Goal: Check status

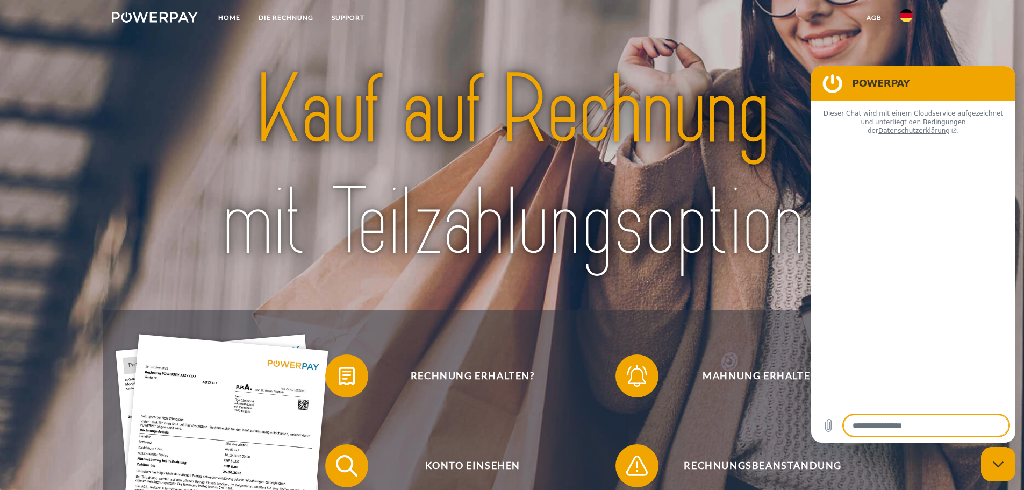
type textarea "*"
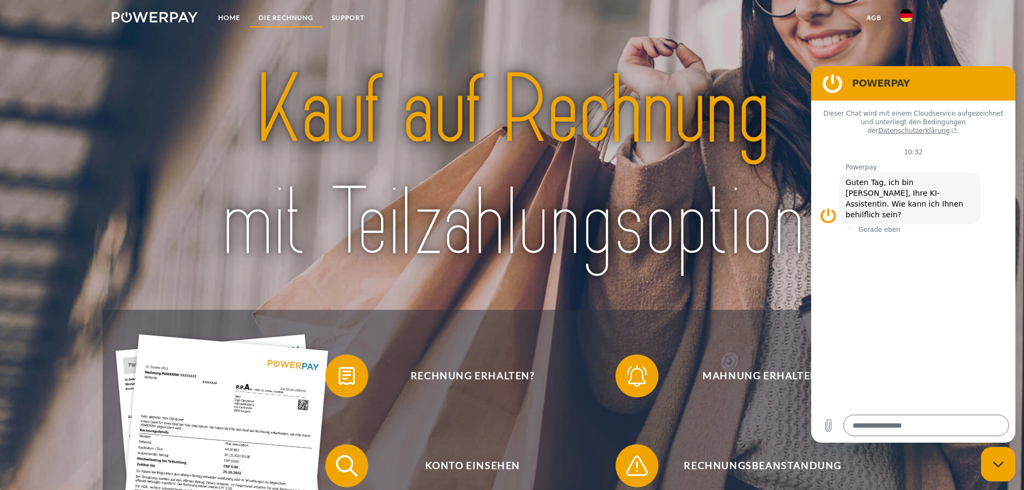
click at [285, 18] on link "DIE RECHNUNG" at bounding box center [285, 17] width 73 height 19
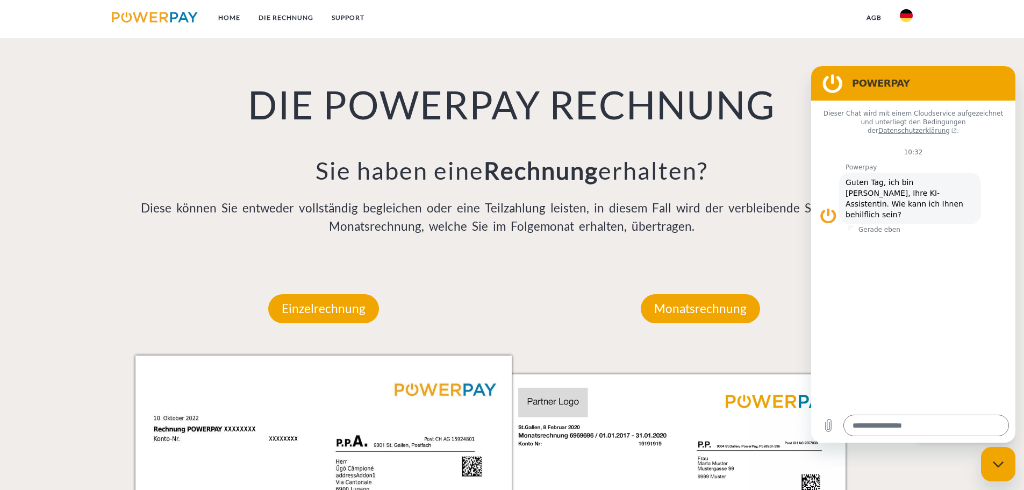
scroll to position [702, 0]
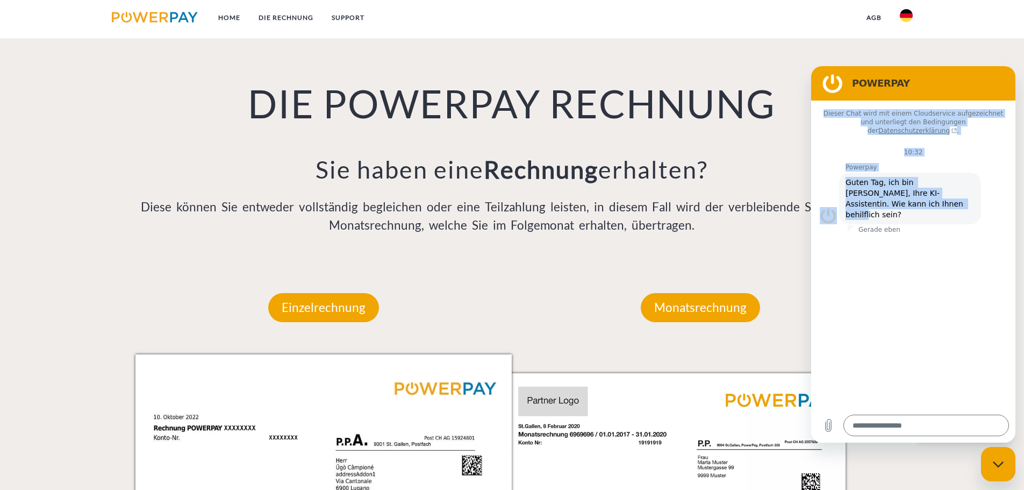
drag, startPoint x: 932, startPoint y: 77, endPoint x: 961, endPoint y: 185, distance: 111.9
click at [961, 189] on div "POWERPAY Dieser Chat wird mit einem Cloudservice aufgezeichnet und unterliegt d…" at bounding box center [913, 254] width 204 height 376
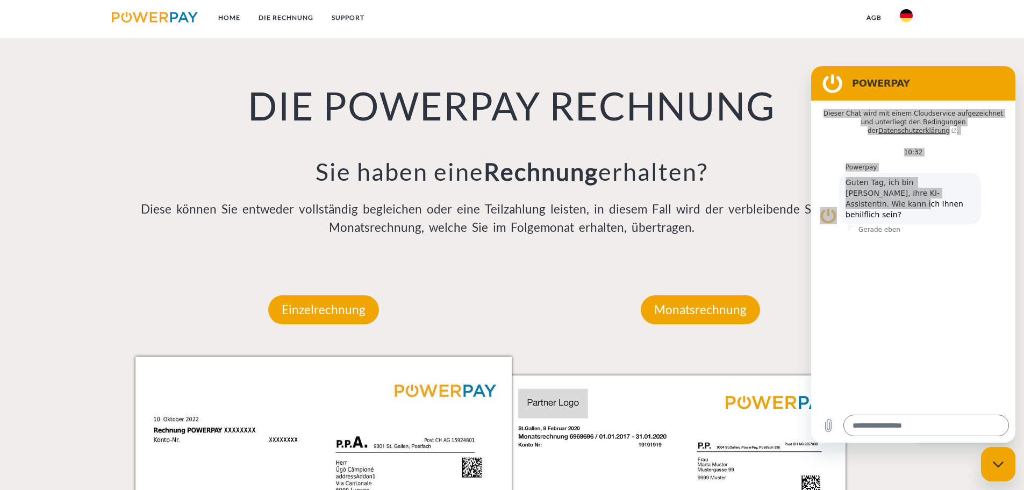
scroll to position [648, 0]
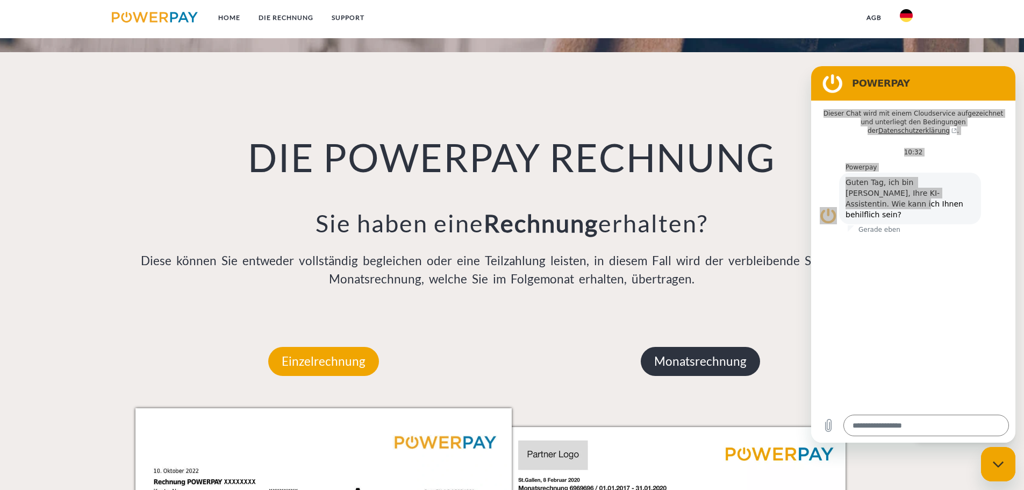
click at [700, 368] on p "Monatsrechnung" at bounding box center [700, 361] width 119 height 29
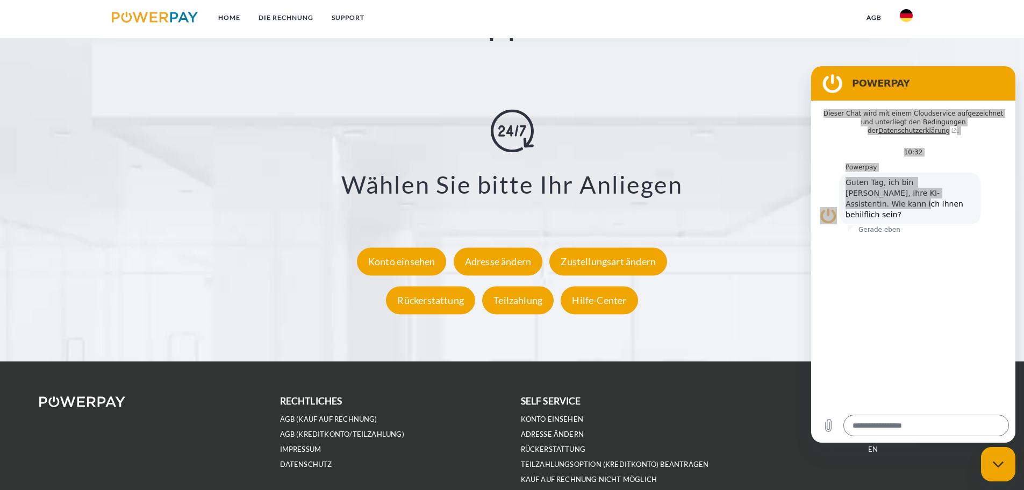
scroll to position [1938, 0]
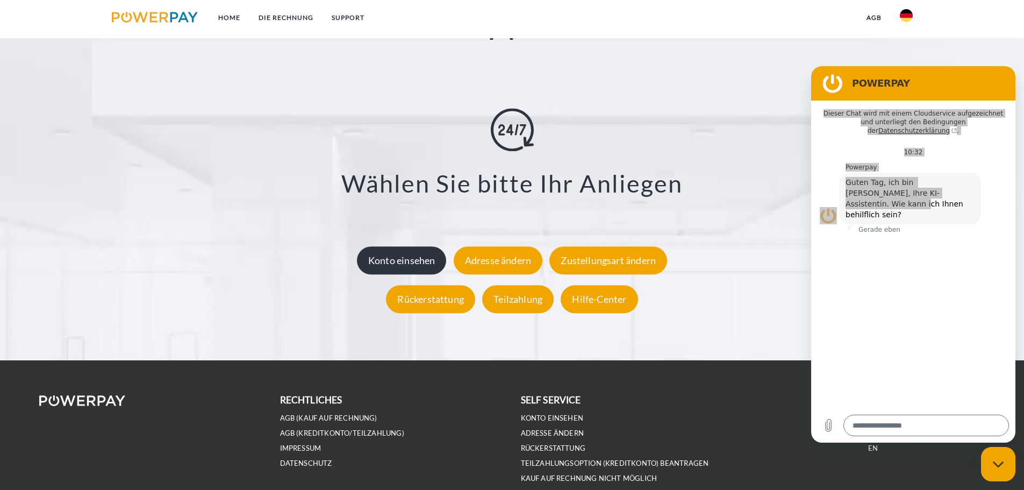
click at [415, 270] on div "Konto einsehen" at bounding box center [402, 260] width 90 height 28
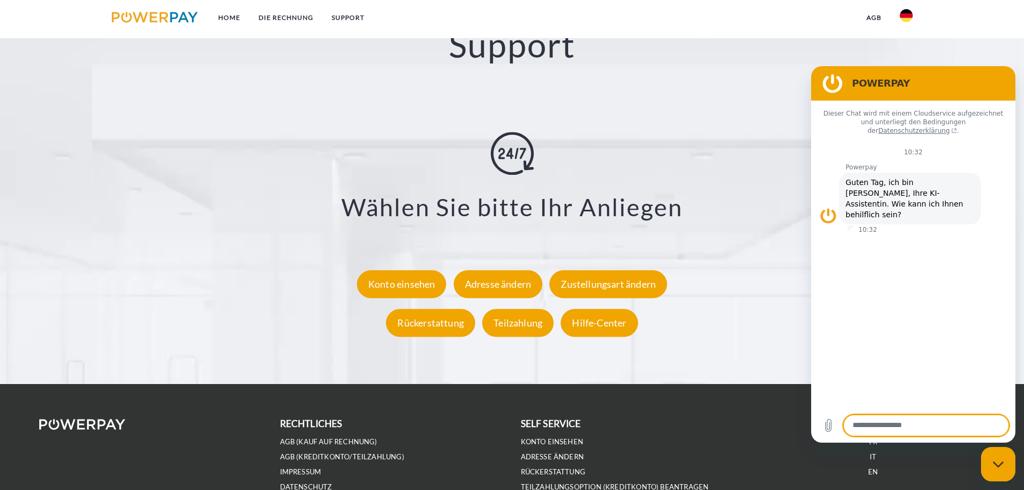
scroll to position [1935, 0]
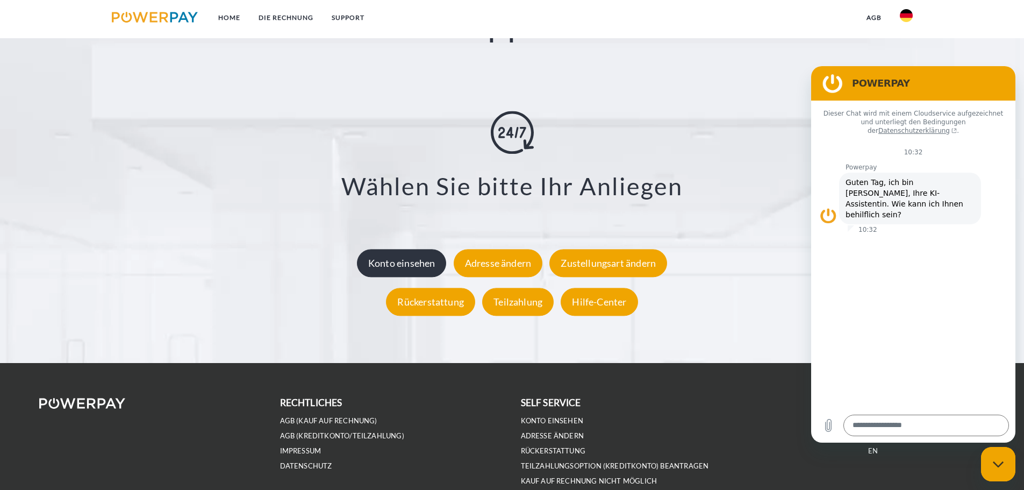
click at [410, 263] on div "Konto einsehen" at bounding box center [402, 263] width 90 height 28
